Goal: Navigation & Orientation: Find specific page/section

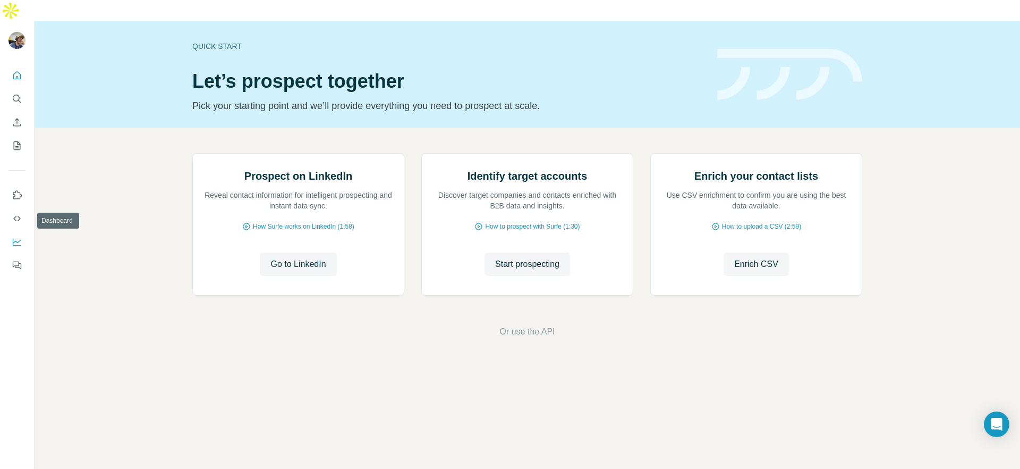
click at [15, 236] on icon "Dashboard" at bounding box center [17, 241] width 11 height 11
